Goal: Task Accomplishment & Management: Complete application form

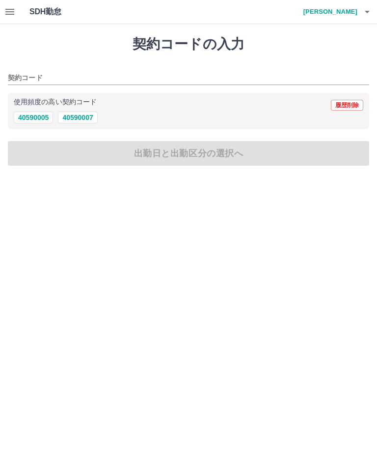
click at [88, 114] on button "40590007" at bounding box center [77, 117] width 39 height 12
type input "********"
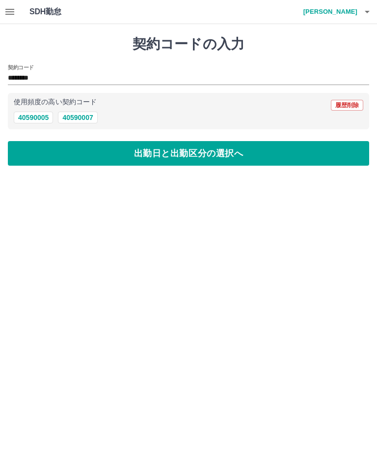
click at [278, 151] on button "出勤日と出勤区分の選択へ" at bounding box center [189, 153] width 362 height 25
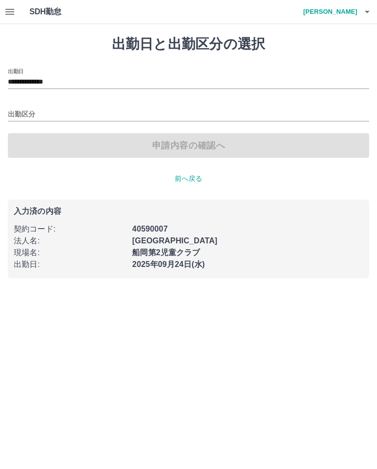
click at [11, 113] on input "出勤区分" at bounding box center [189, 115] width 362 height 12
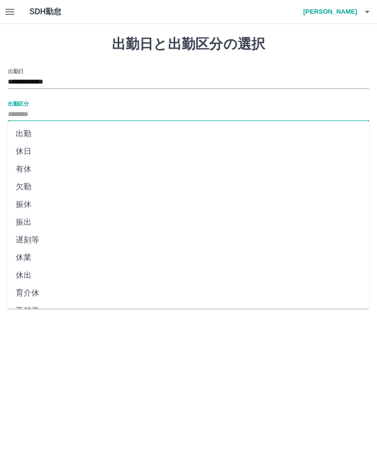
click at [24, 134] on li "出勤" at bounding box center [189, 134] width 362 height 18
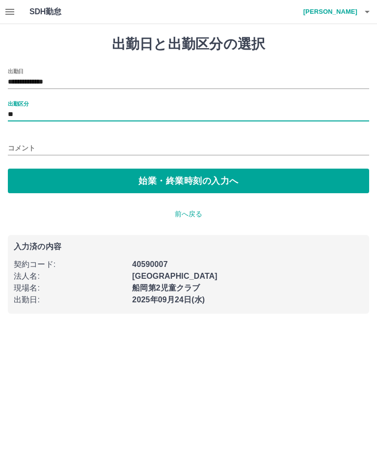
type input "**"
click at [291, 173] on button "始業・終業時刻の入力へ" at bounding box center [189, 180] width 362 height 25
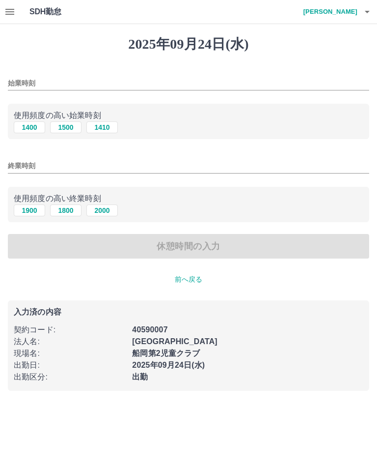
click at [38, 84] on input "始業時刻" at bounding box center [189, 83] width 362 height 14
type input "****"
click at [20, 165] on input "終業時刻" at bounding box center [189, 166] width 362 height 14
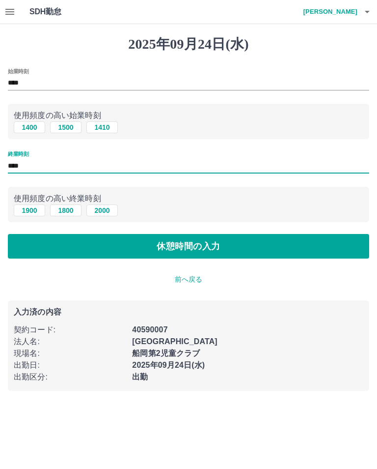
type input "****"
click at [291, 240] on button "休憩時間の入力" at bounding box center [189, 246] width 362 height 25
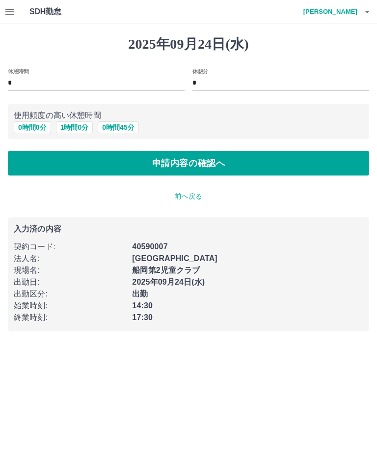
click at [19, 122] on button "0 時間 0 分" at bounding box center [32, 127] width 37 height 12
click at [285, 155] on button "申請内容の確認へ" at bounding box center [189, 163] width 362 height 25
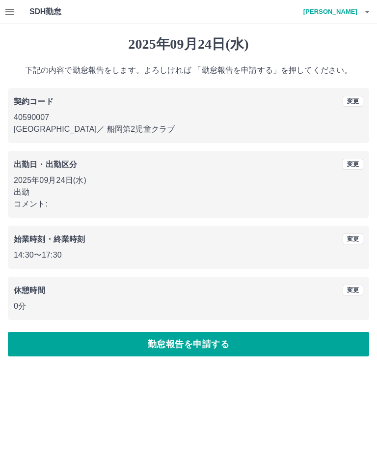
click at [295, 343] on button "勤怠報告を申請する" at bounding box center [189, 344] width 362 height 25
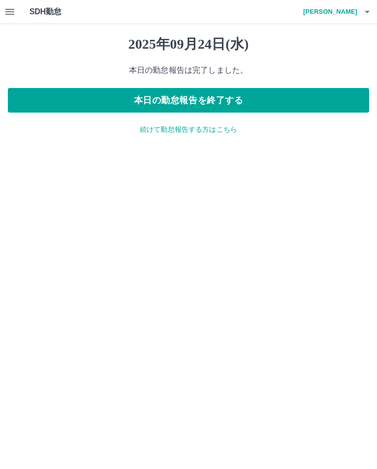
click at [7, 9] on icon "button" at bounding box center [9, 12] width 9 height 6
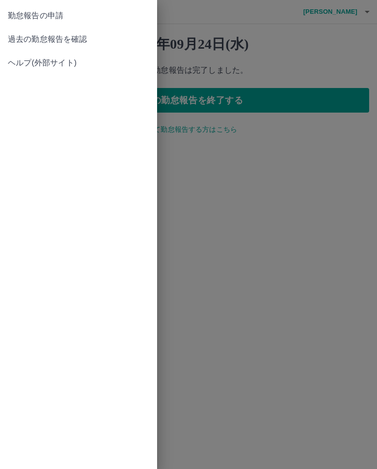
click at [78, 38] on span "過去の勤怠報告を確認" at bounding box center [78, 39] width 141 height 12
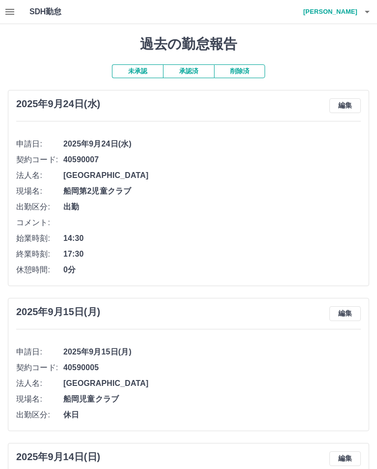
click at [11, 11] on icon "button" at bounding box center [9, 12] width 9 height 6
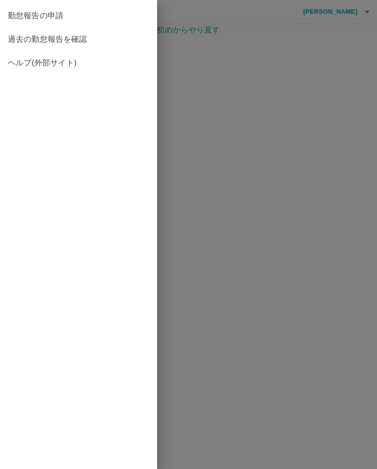
click at [294, 158] on div at bounding box center [188, 234] width 377 height 469
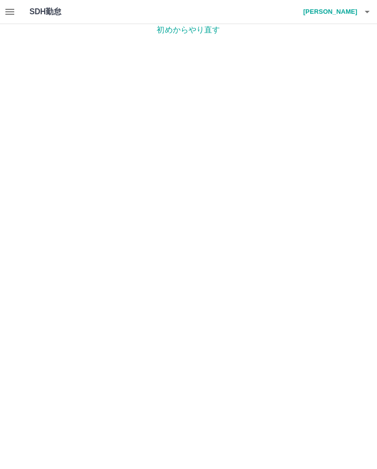
click at [370, 11] on icon "button" at bounding box center [368, 12] width 12 height 12
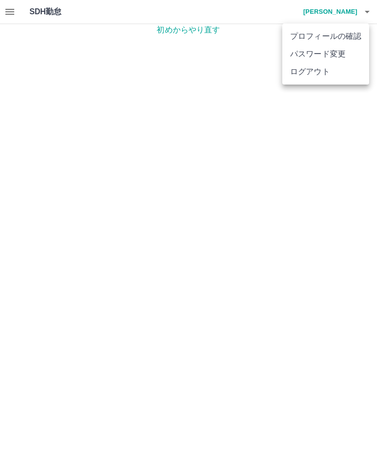
click at [319, 74] on li "ログアウト" at bounding box center [325, 72] width 87 height 18
